Goal: Entertainment & Leisure: Consume media (video, audio)

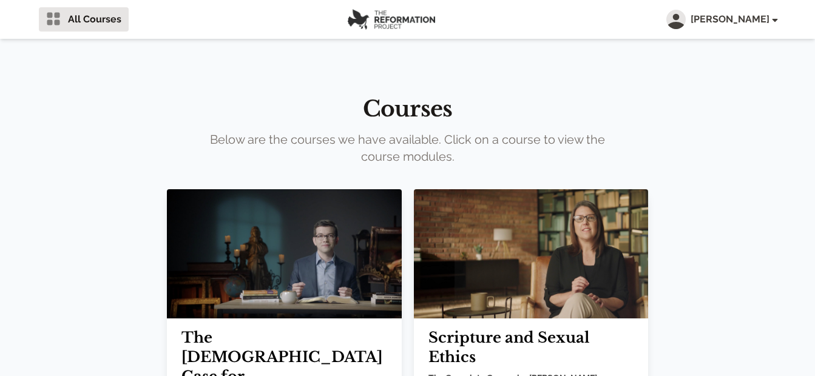
click at [308, 220] on img at bounding box center [284, 253] width 234 height 129
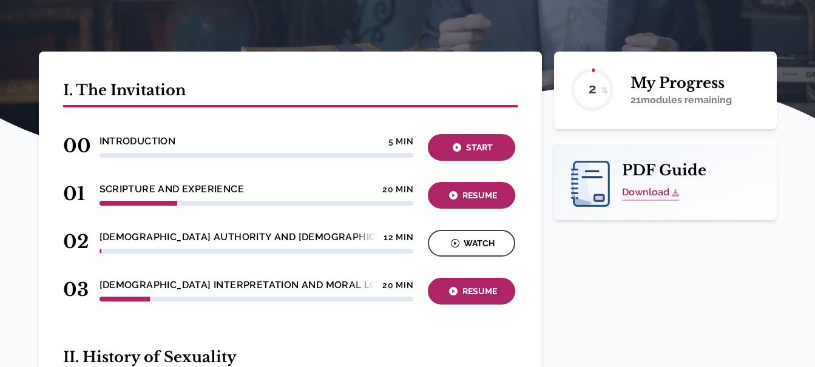
scroll to position [340, 0]
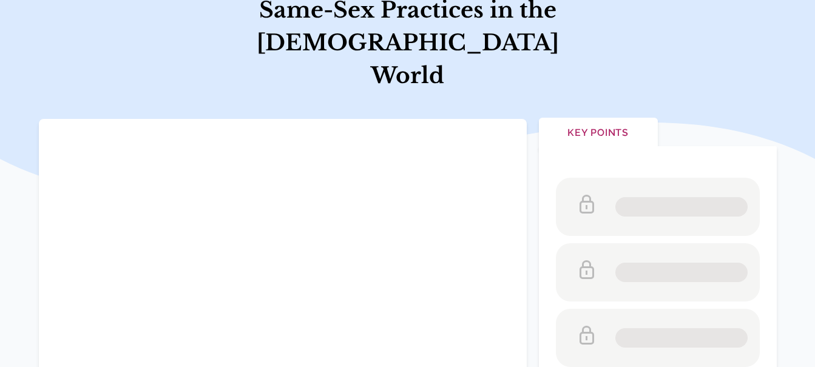
scroll to position [140, 0]
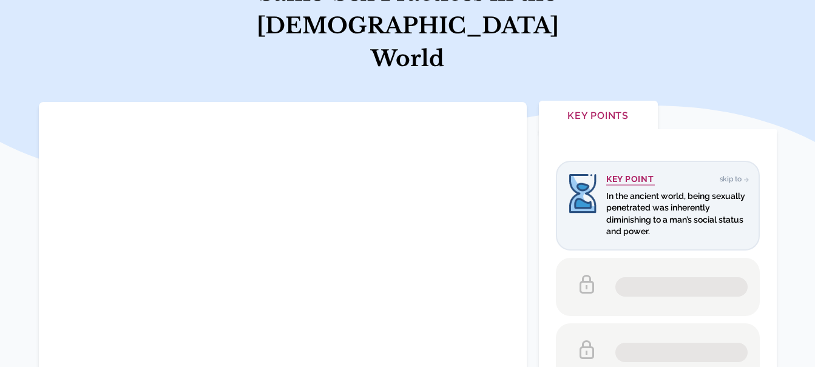
scroll to position [140, 0]
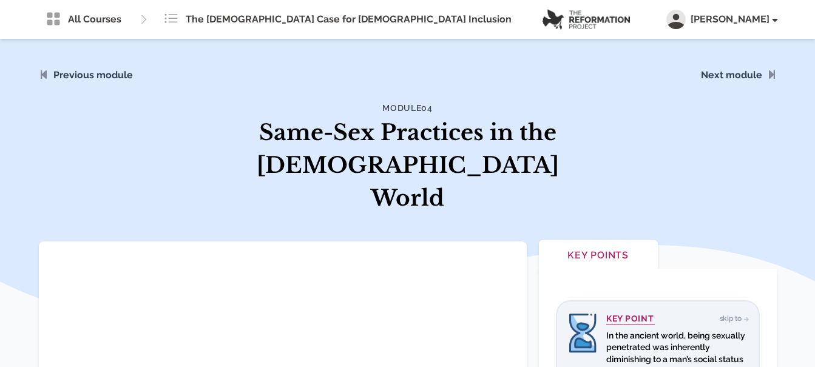
scroll to position [140, 0]
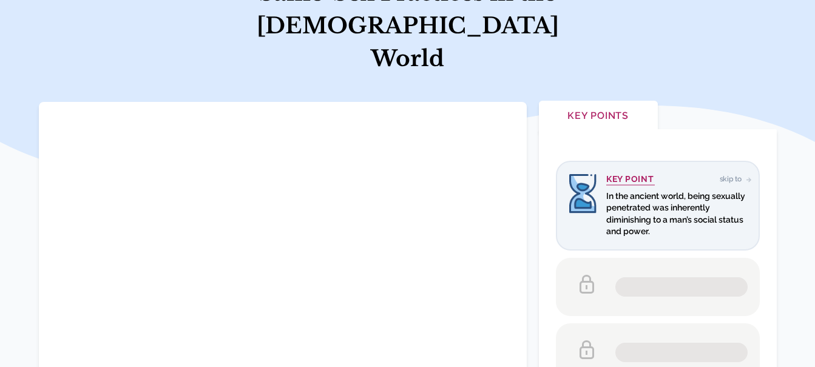
click at [738, 175] on span "Skip to" at bounding box center [733, 179] width 27 height 8
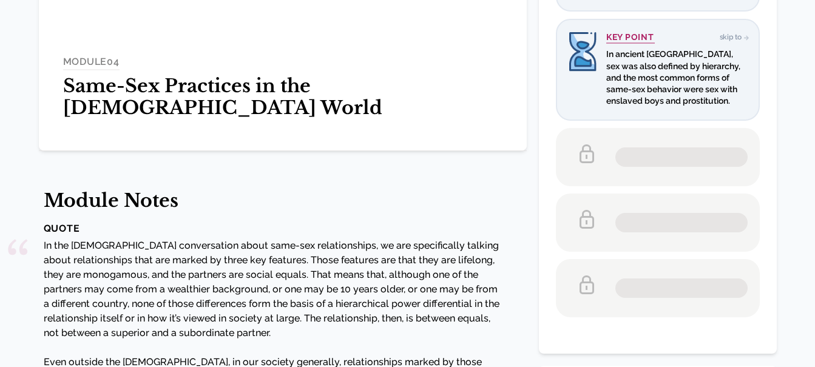
scroll to position [687, 0]
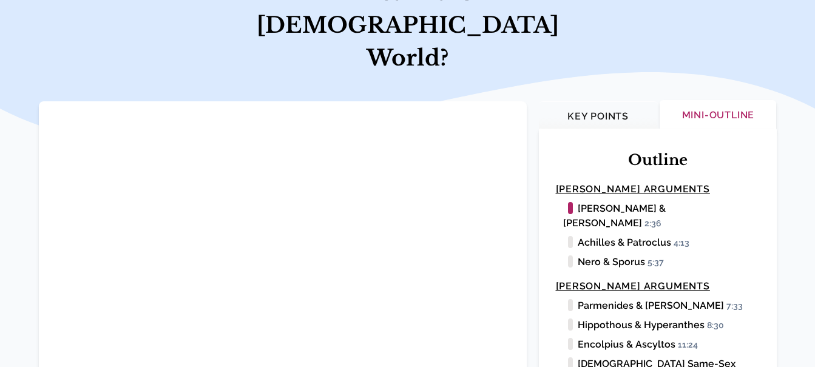
scroll to position [173, 0]
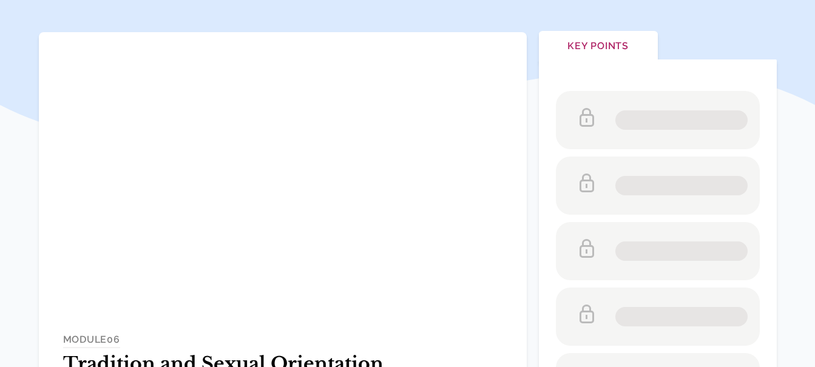
scroll to position [177, 0]
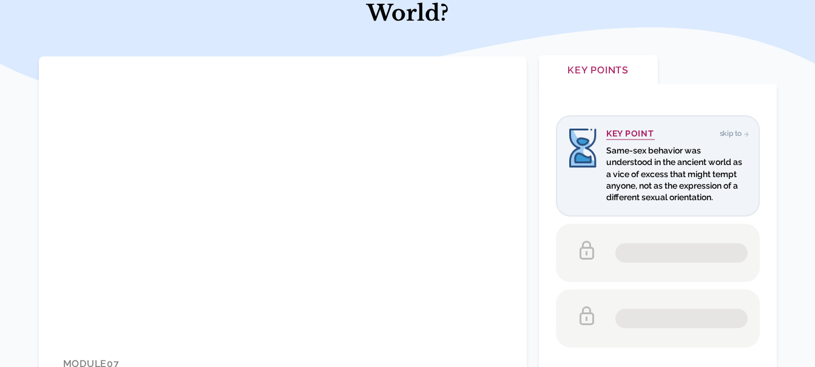
scroll to position [218, 0]
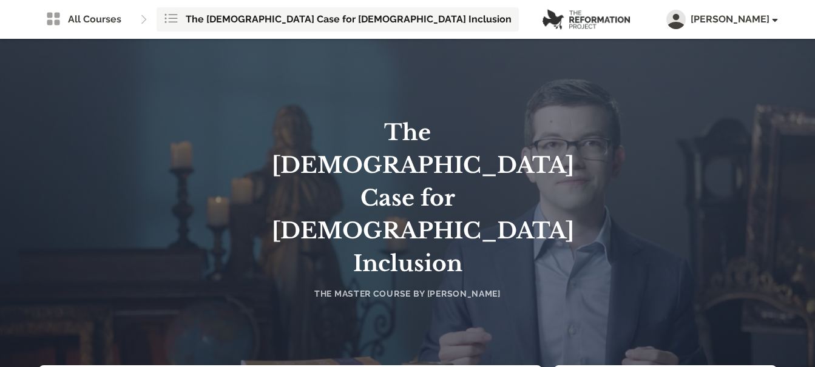
scroll to position [876, 0]
